Goal: Task Accomplishment & Management: Use online tool/utility

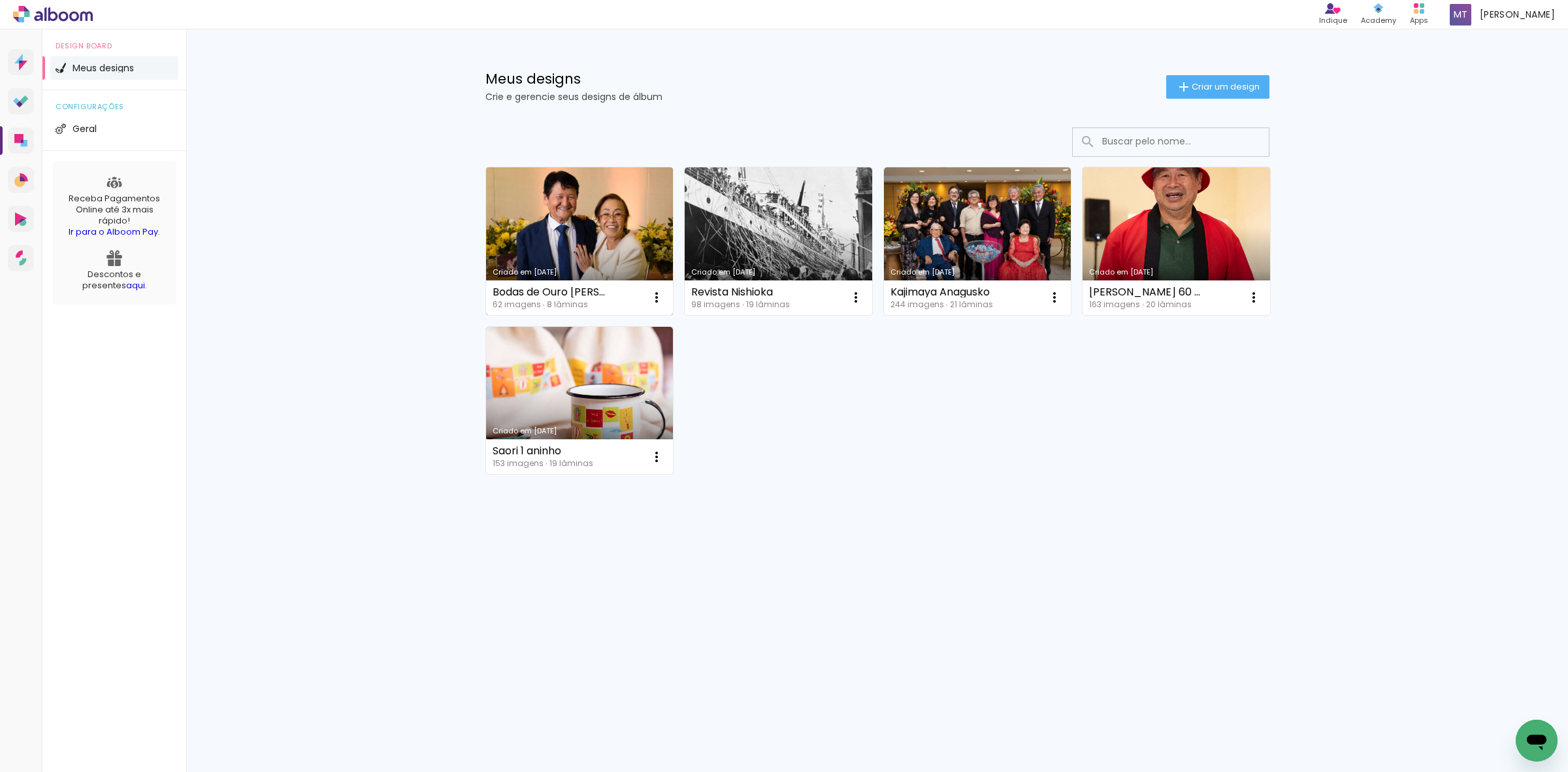
click at [575, 227] on link "Criado em [DATE]" at bounding box center [579, 241] width 187 height 148
click at [0, 0] on neon-animated-pages "Confirmar Cancelar" at bounding box center [0, 0] width 0 height 0
